Goal: Task Accomplishment & Management: Manage account settings

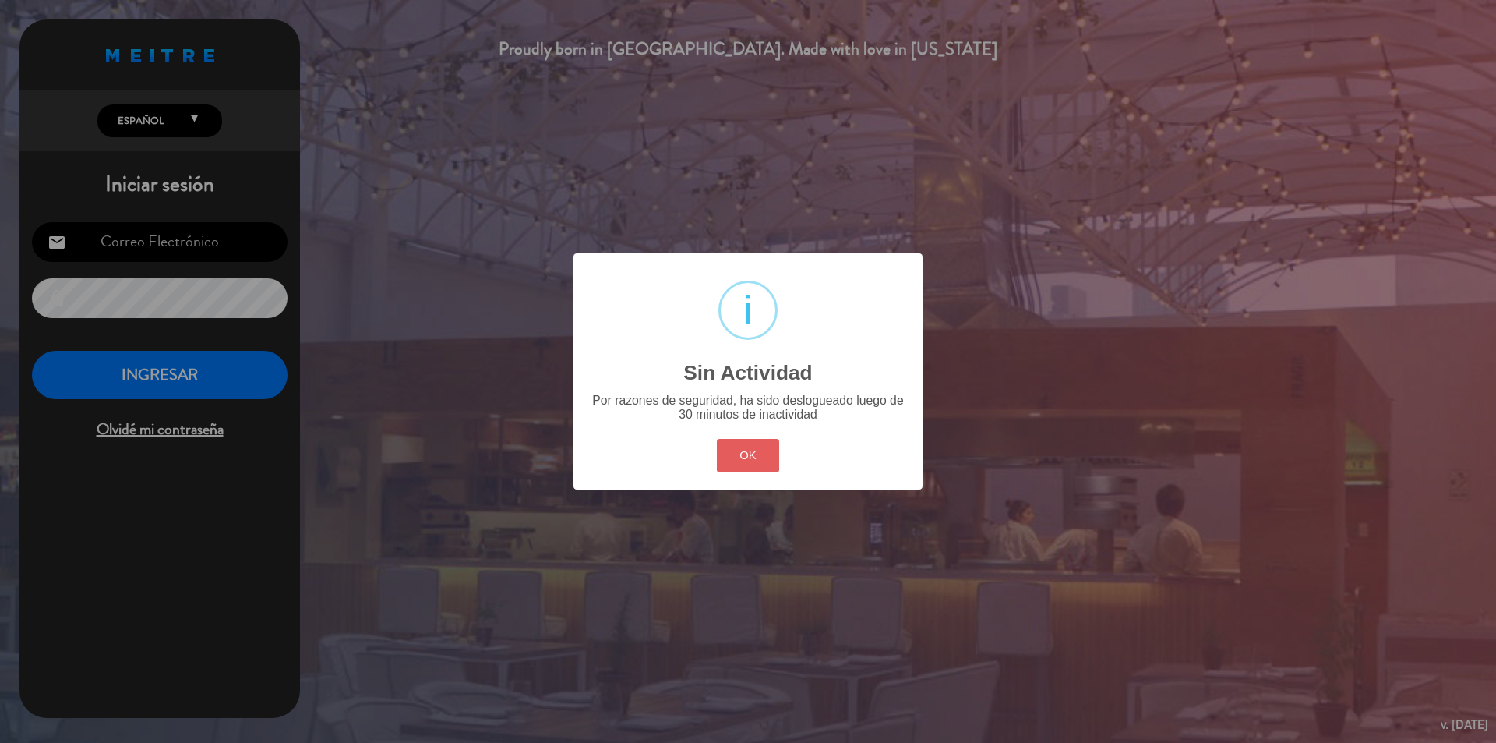
type input "[PERSON_NAME][EMAIL_ADDRESS][DOMAIN_NAME]"
click at [741, 461] on button "OK" at bounding box center [748, 456] width 63 height 34
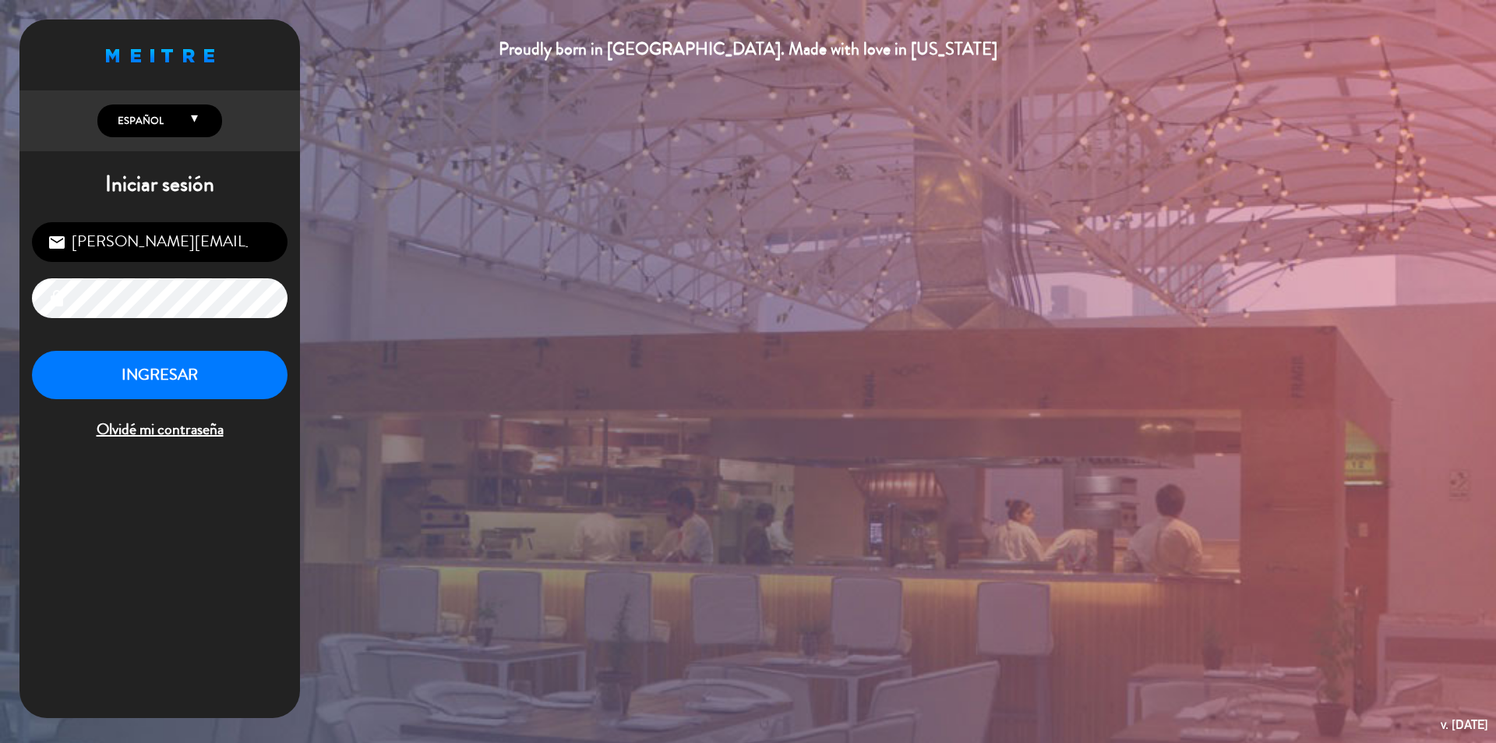
click at [192, 349] on div "[PERSON_NAME][EMAIL_ADDRESS][DOMAIN_NAME] email lock INGRESAR Olvidé mi contras…" at bounding box center [159, 332] width 281 height 245
click at [192, 366] on button "INGRESAR" at bounding box center [160, 375] width 256 height 49
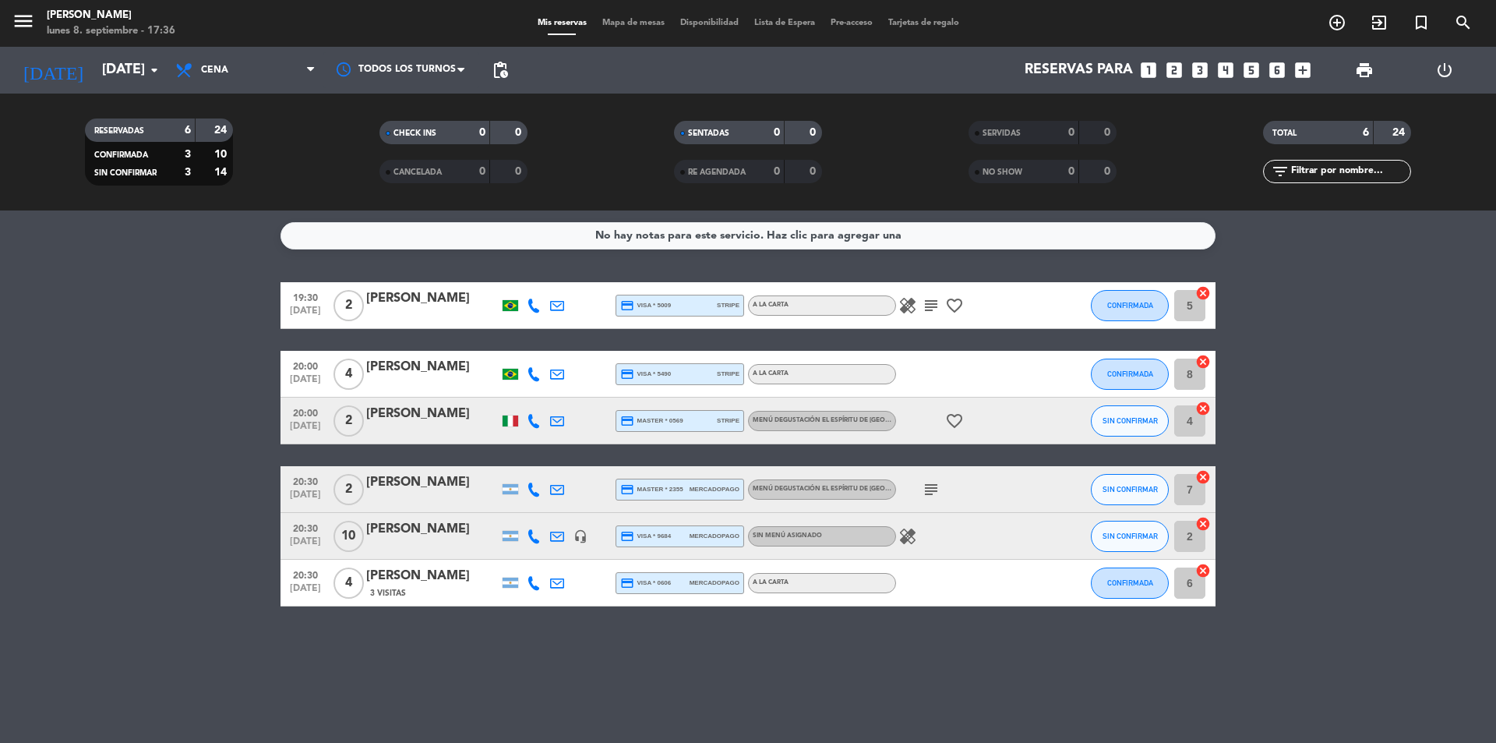
click at [411, 542] on div at bounding box center [432, 546] width 132 height 12
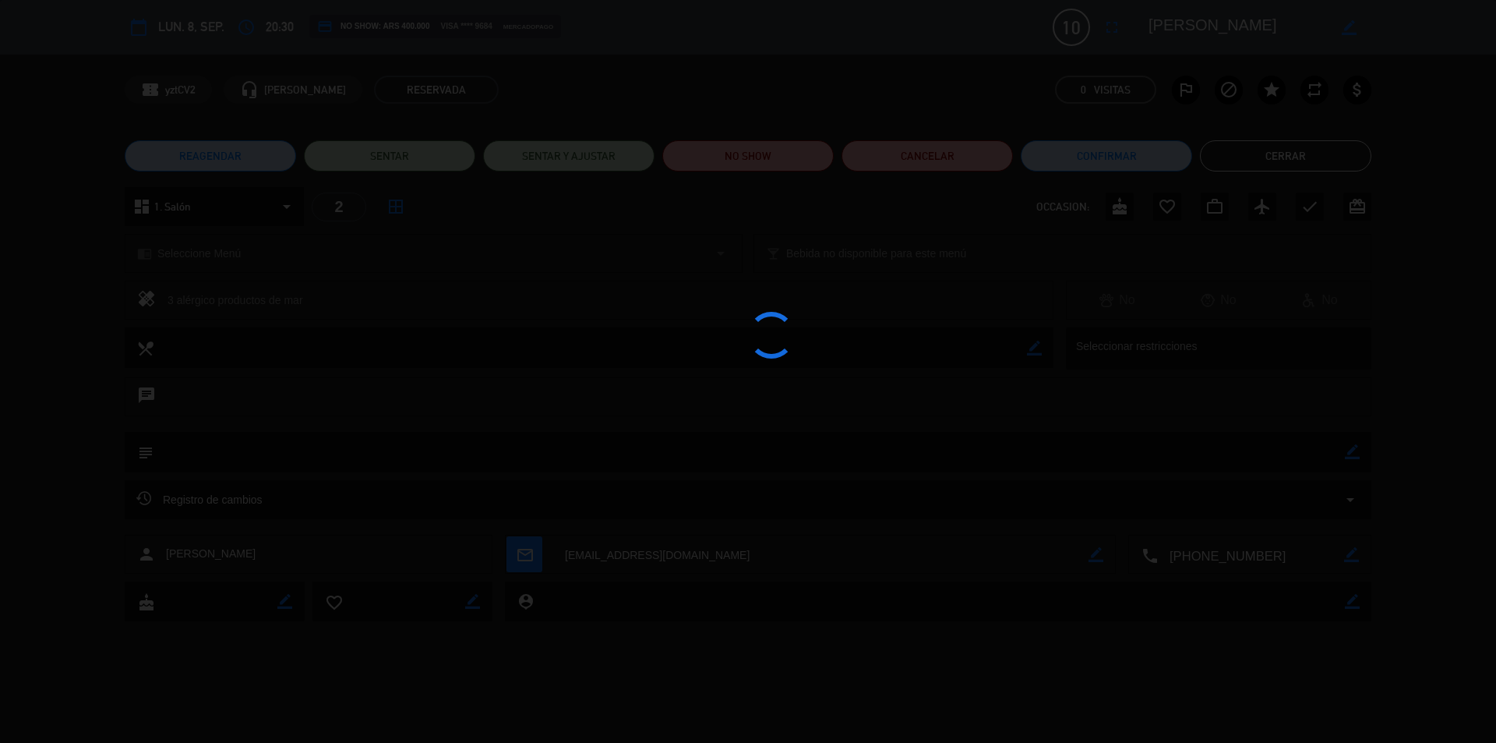
click at [411, 542] on div at bounding box center [748, 371] width 1496 height 743
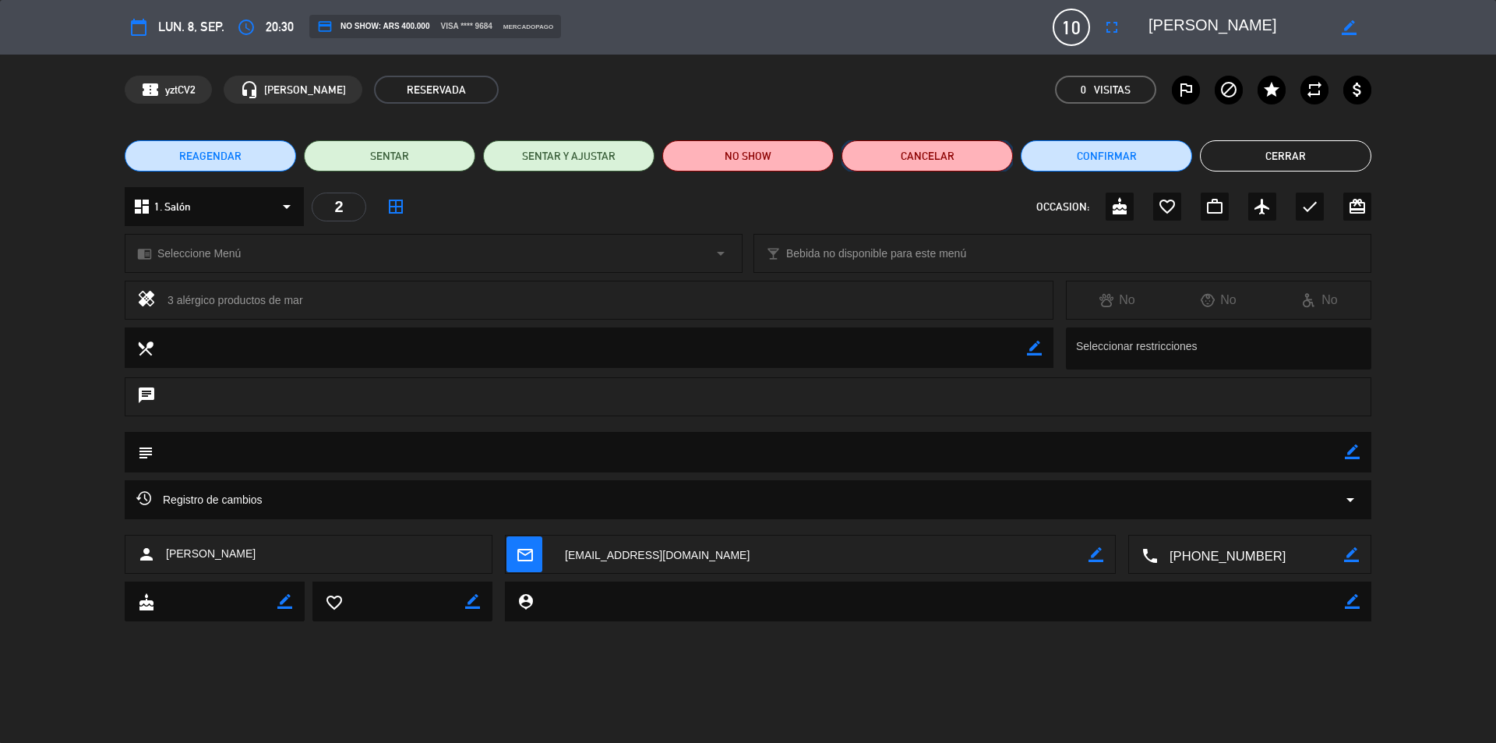
click at [953, 150] on button "Cancelar" at bounding box center [927, 155] width 171 height 31
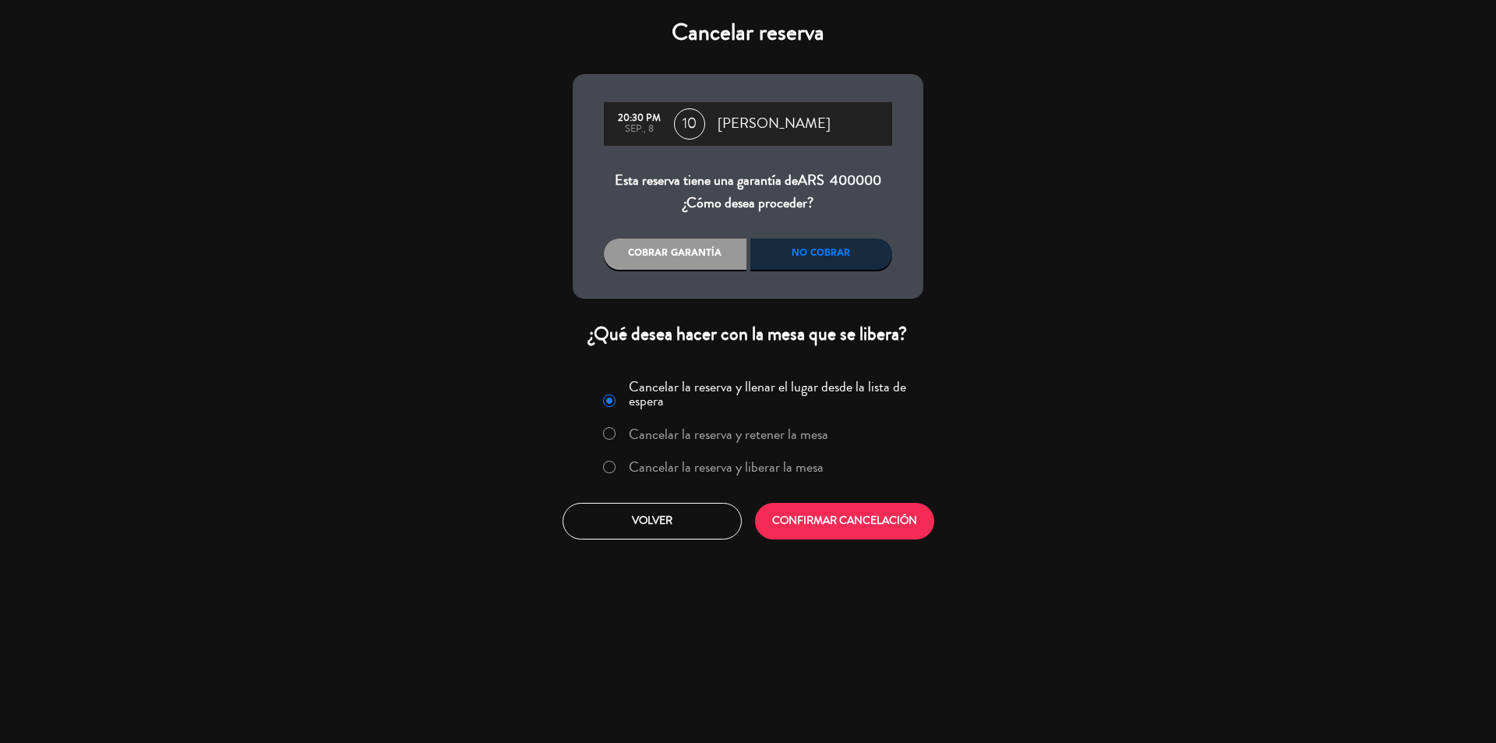
click at [824, 254] on div "No cobrar" at bounding box center [821, 253] width 143 height 31
click at [861, 519] on button "CONFIRMAR CANCELACIÓN" at bounding box center [844, 521] width 179 height 37
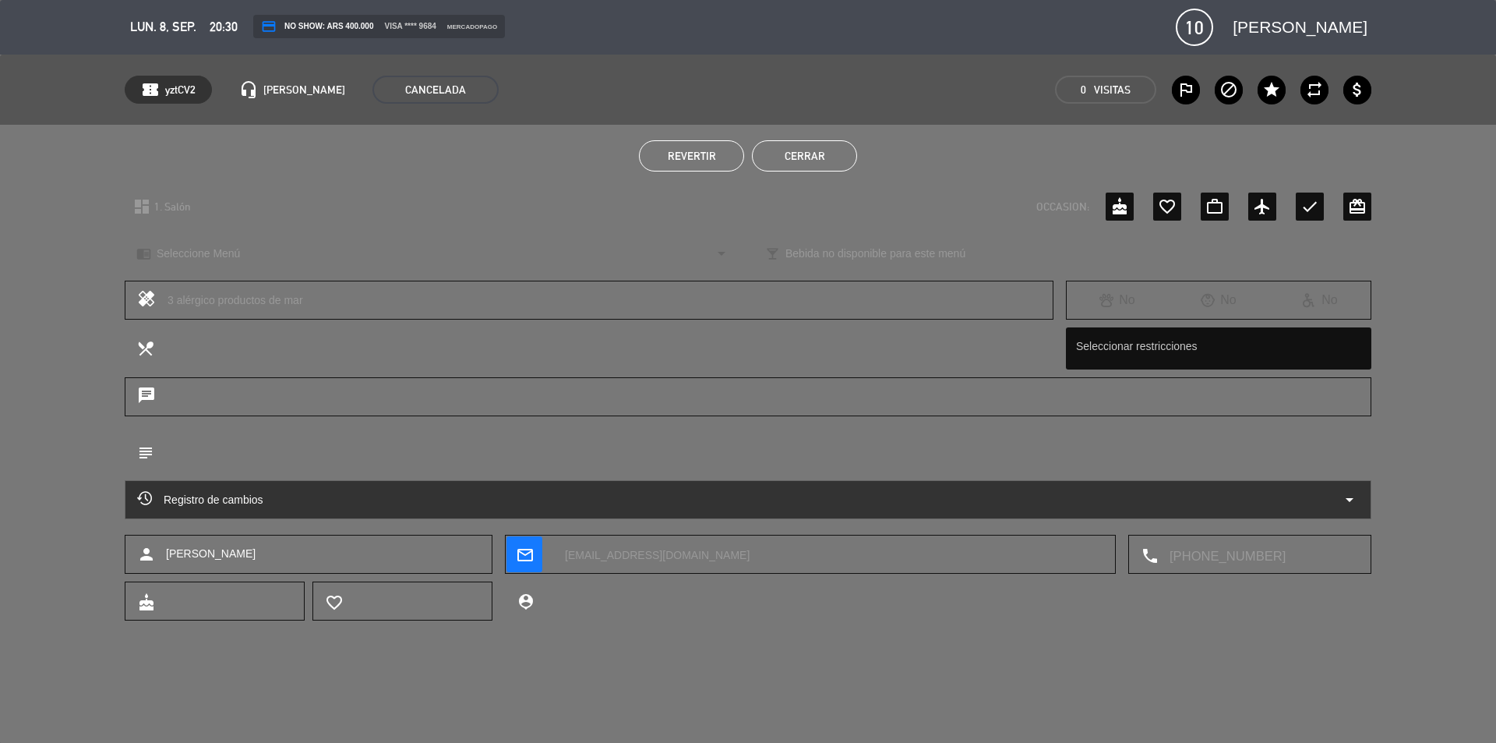
click at [705, 153] on span "Revertir" at bounding box center [692, 156] width 48 height 12
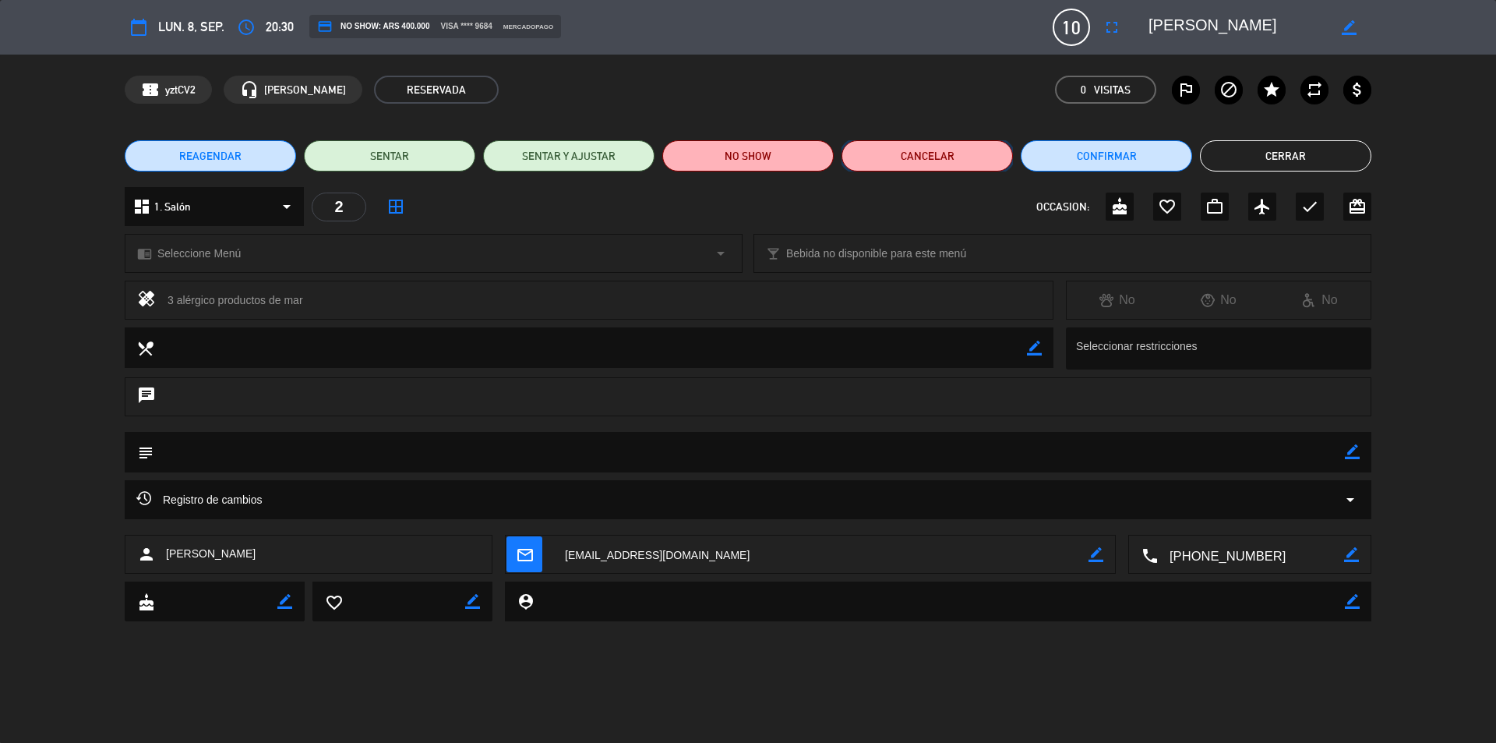
click at [976, 152] on button "Cancelar" at bounding box center [927, 155] width 171 height 31
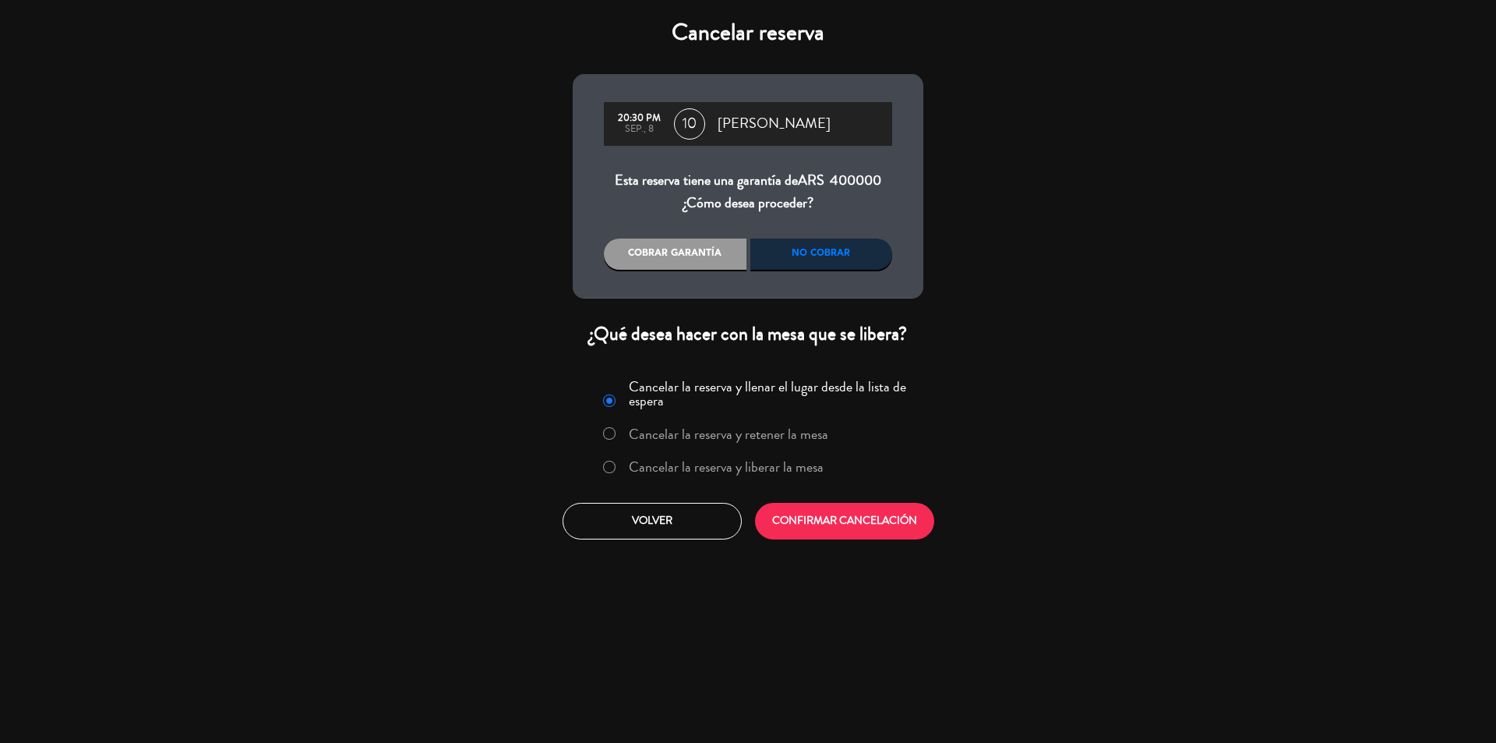
click at [694, 470] on label "Cancelar la reserva y liberar la mesa" at bounding box center [726, 467] width 195 height 14
click at [860, 519] on button "CONFIRMAR CANCELACIÓN" at bounding box center [844, 521] width 179 height 37
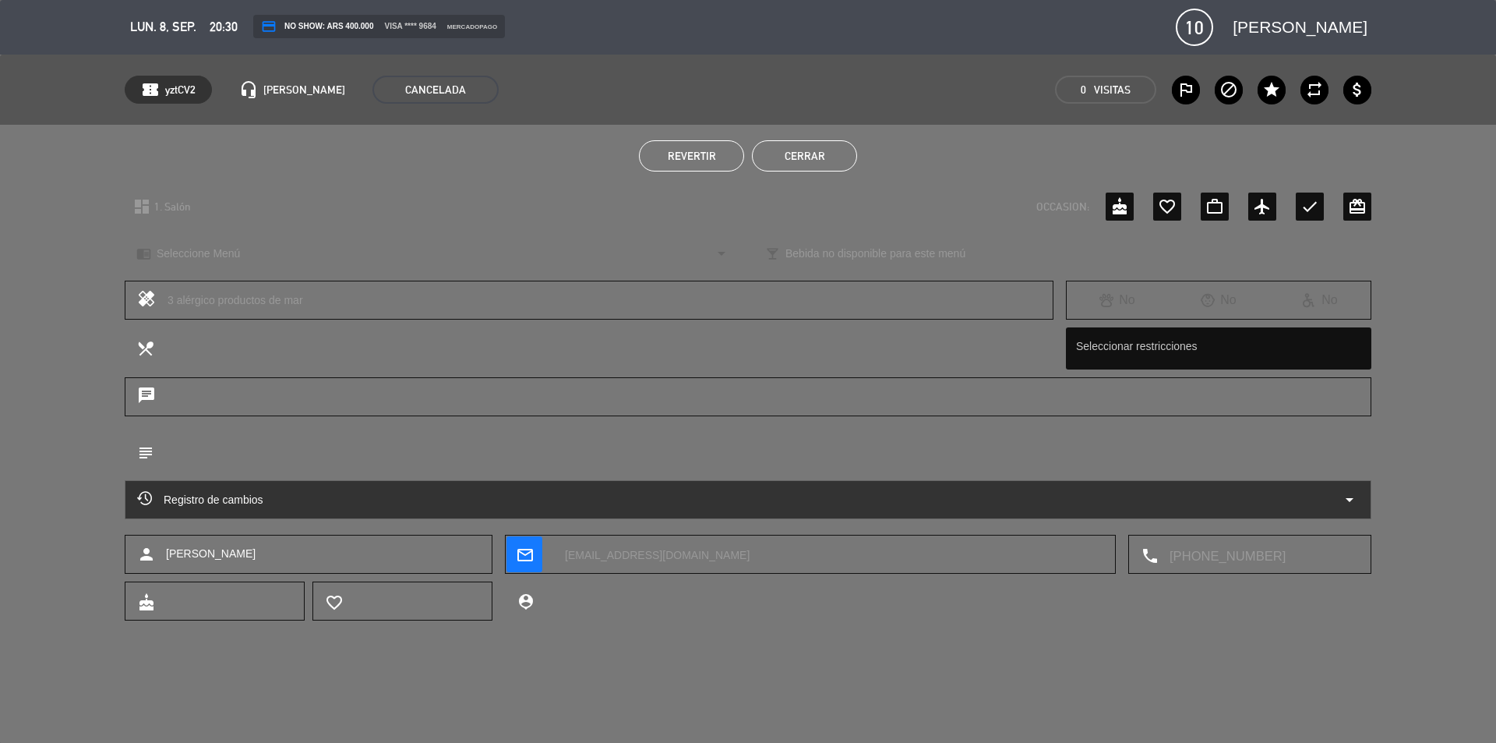
click at [815, 154] on button "Cerrar" at bounding box center [804, 155] width 105 height 31
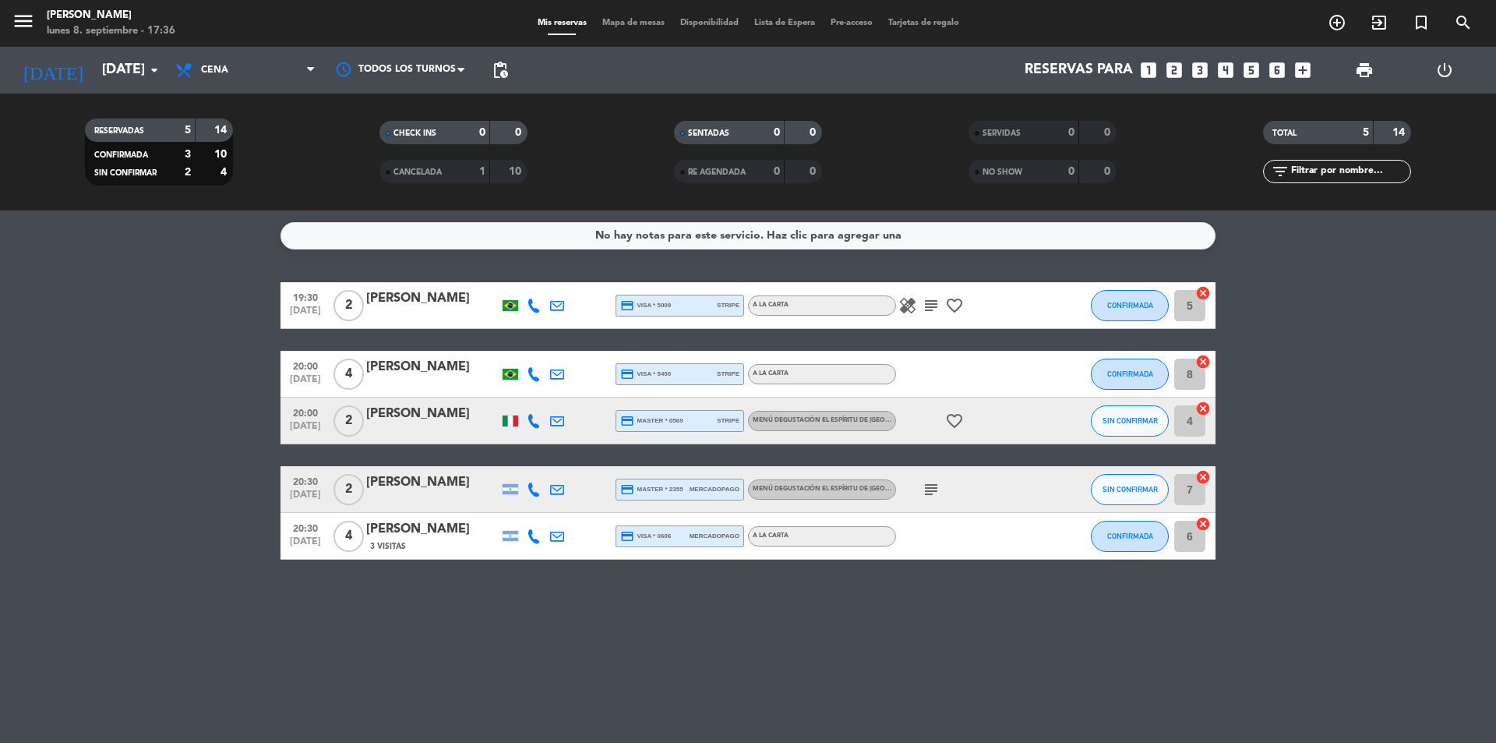
click at [287, 582] on div "No hay notas para este servicio. Haz clic para agregar una 19:30 [DATE] 2 [PERS…" at bounding box center [748, 476] width 1496 height 532
drag, startPoint x: 146, startPoint y: 383, endPoint x: 142, endPoint y: 301, distance: 82.7
click at [146, 387] on bookings-row "19:30 [DATE] 2 [PERSON_NAME] credit_card visa * 5009 stripe A la carta healing …" at bounding box center [748, 420] width 1496 height 277
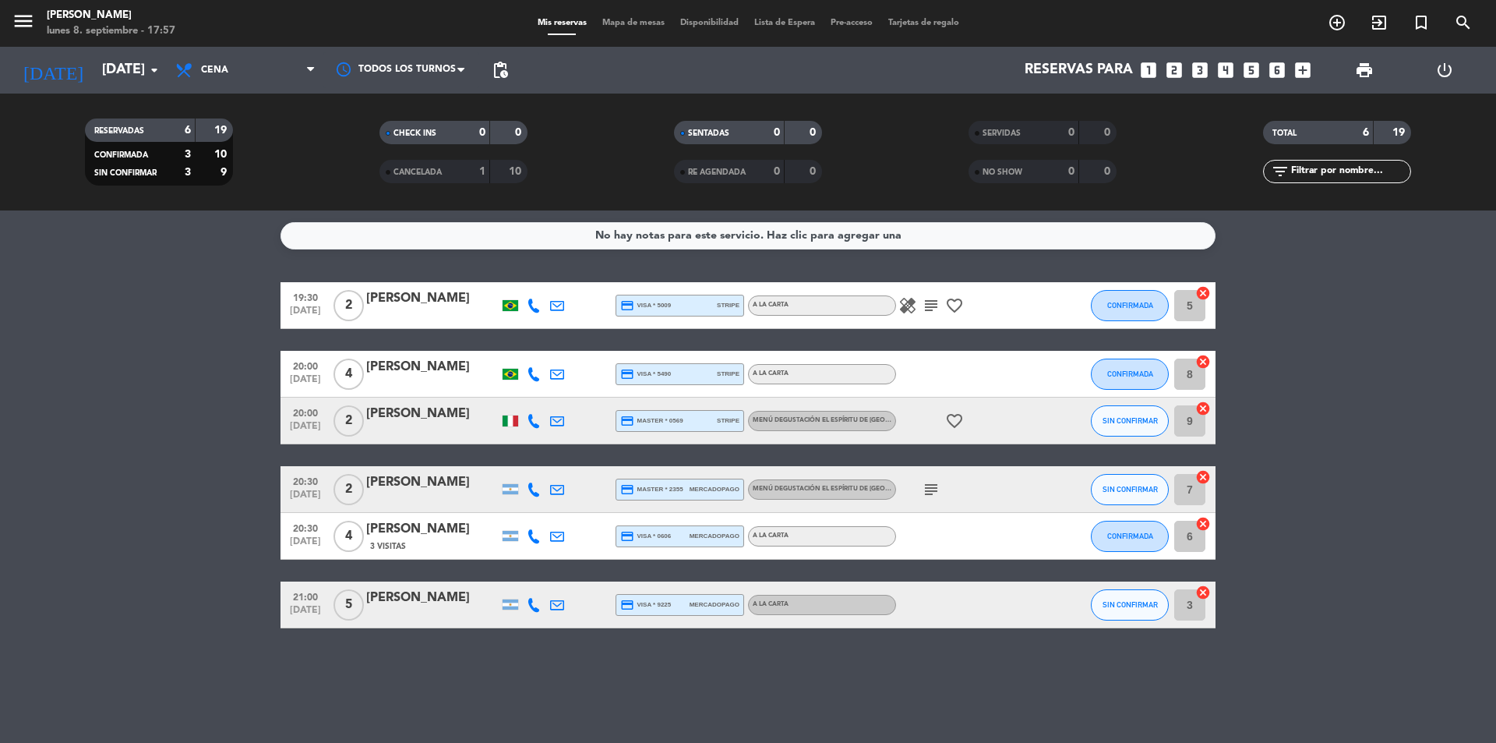
click at [187, 408] on bookings-row "19:30 [DATE] 2 [PERSON_NAME] credit_card visa * 5009 stripe A la carta healing …" at bounding box center [748, 455] width 1496 height 346
click at [111, 408] on bookings-row "19:30 [DATE] 2 [PERSON_NAME] credit_card visa * 5009 stripe A la carta healing …" at bounding box center [748, 455] width 1496 height 346
click at [199, 538] on bookings-row "19:30 [DATE] 2 [PERSON_NAME] credit_card visa * 5009 stripe A la carta healing …" at bounding box center [748, 455] width 1496 height 346
click at [945, 601] on div at bounding box center [966, 604] width 140 height 46
click at [199, 376] on bookings-row "19:30 [DATE] 2 [PERSON_NAME] credit_card visa * 5009 stripe A la carta healing …" at bounding box center [748, 455] width 1496 height 346
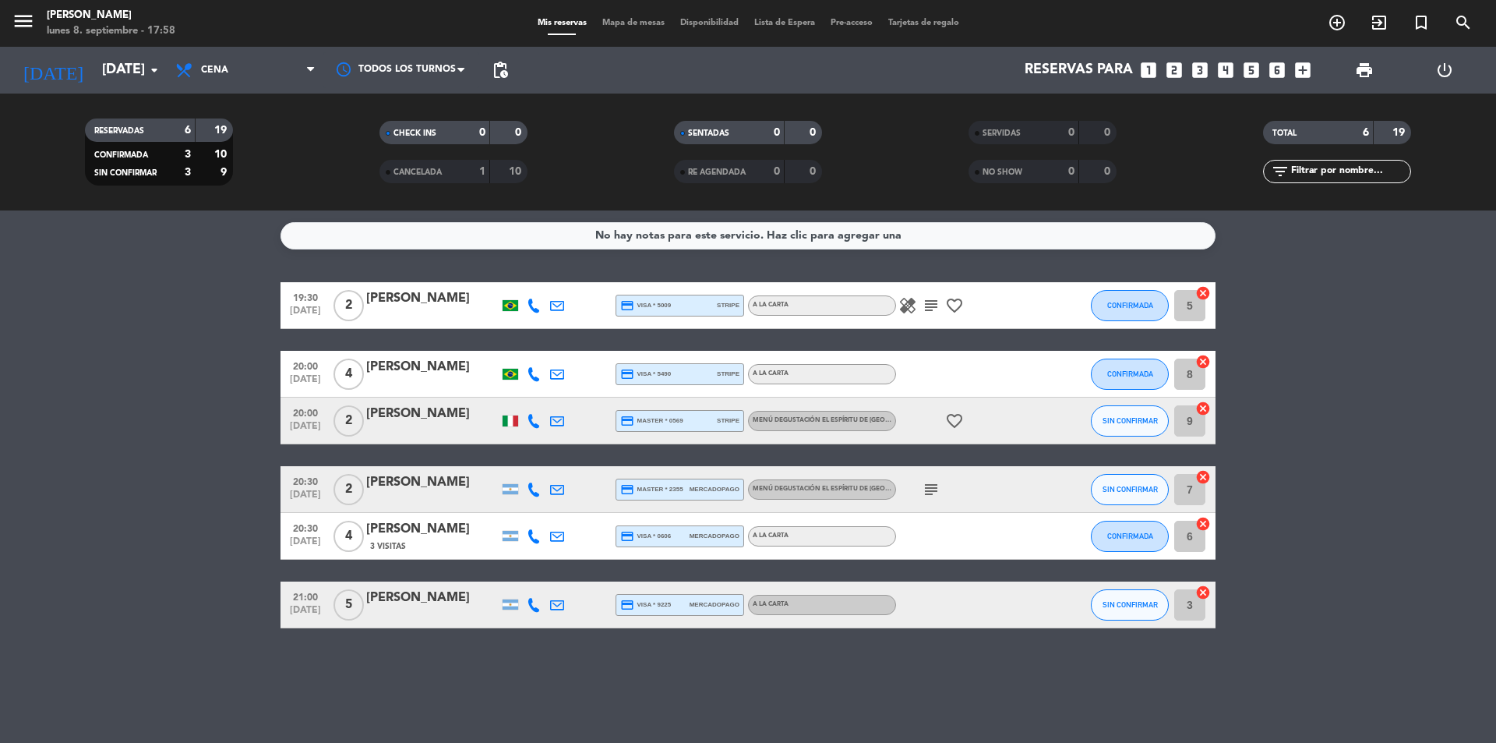
drag, startPoint x: 158, startPoint y: 313, endPoint x: 147, endPoint y: 302, distance: 15.4
click at [157, 312] on bookings-row "19:30 [DATE] 2 [PERSON_NAME] credit_card visa * 5009 stripe A la carta healing …" at bounding box center [748, 455] width 1496 height 346
click at [78, 497] on bookings-row "19:30 [DATE] 2 [PERSON_NAME] credit_card visa * 5009 stripe A la carta healing …" at bounding box center [748, 455] width 1496 height 346
